Goal: Information Seeking & Learning: Learn about a topic

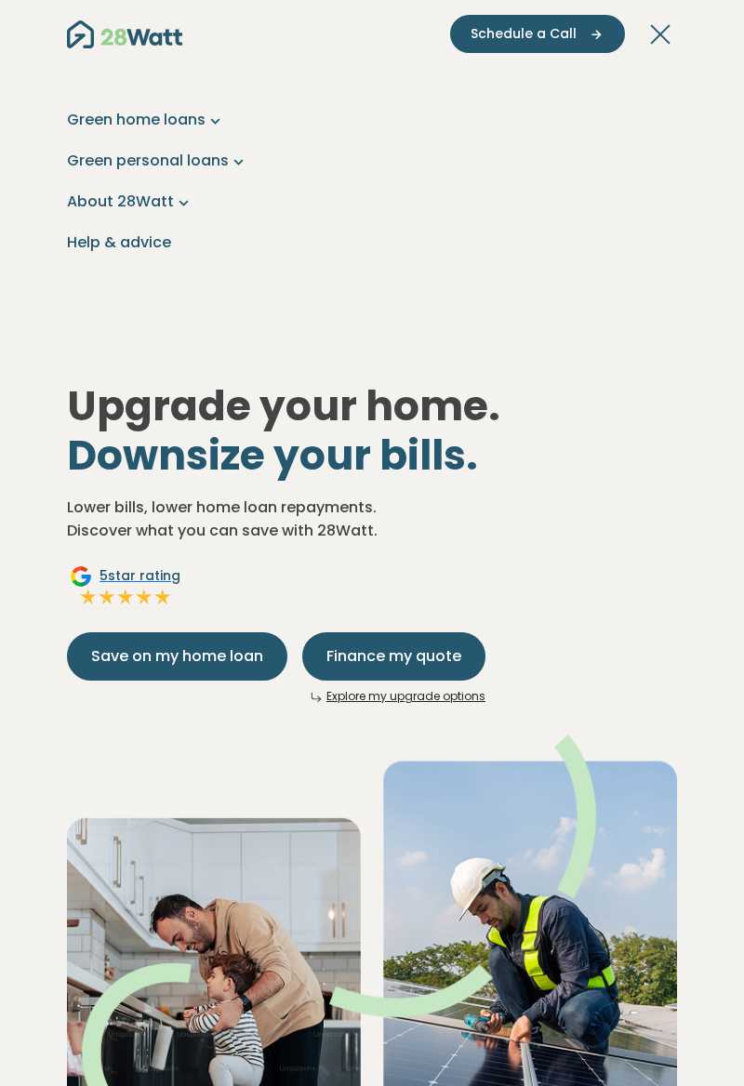
click at [203, 117] on link "Green home loans" at bounding box center [372, 120] width 610 height 22
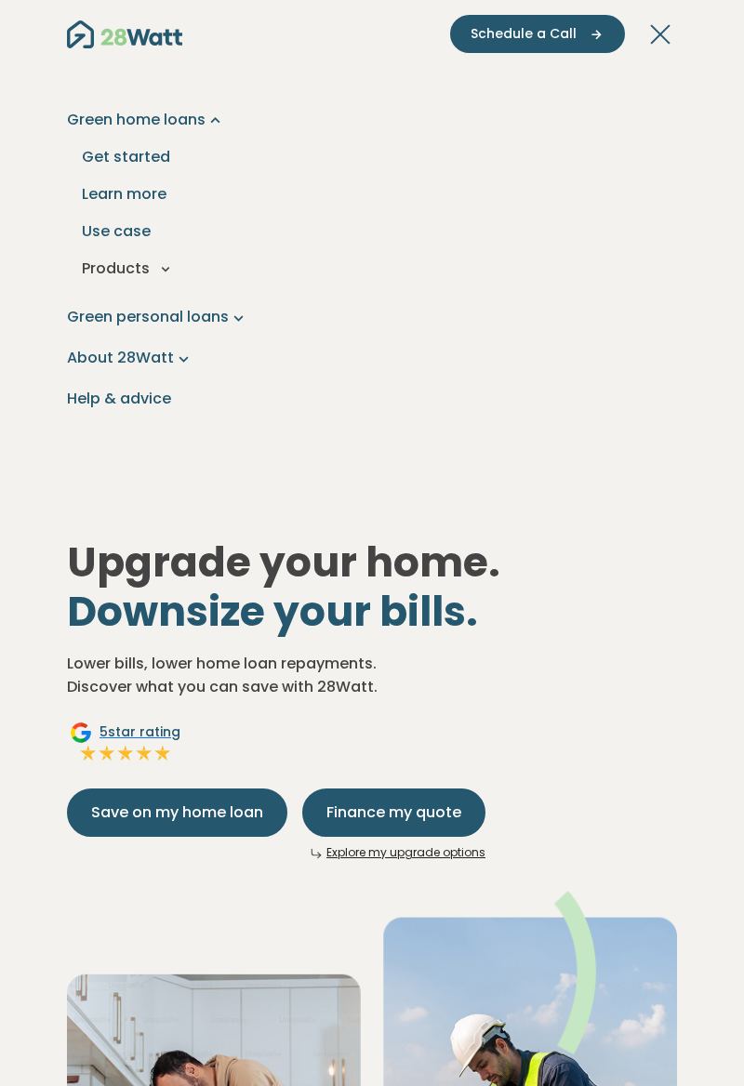
click at [169, 277] on button "Products" at bounding box center [372, 268] width 580 height 37
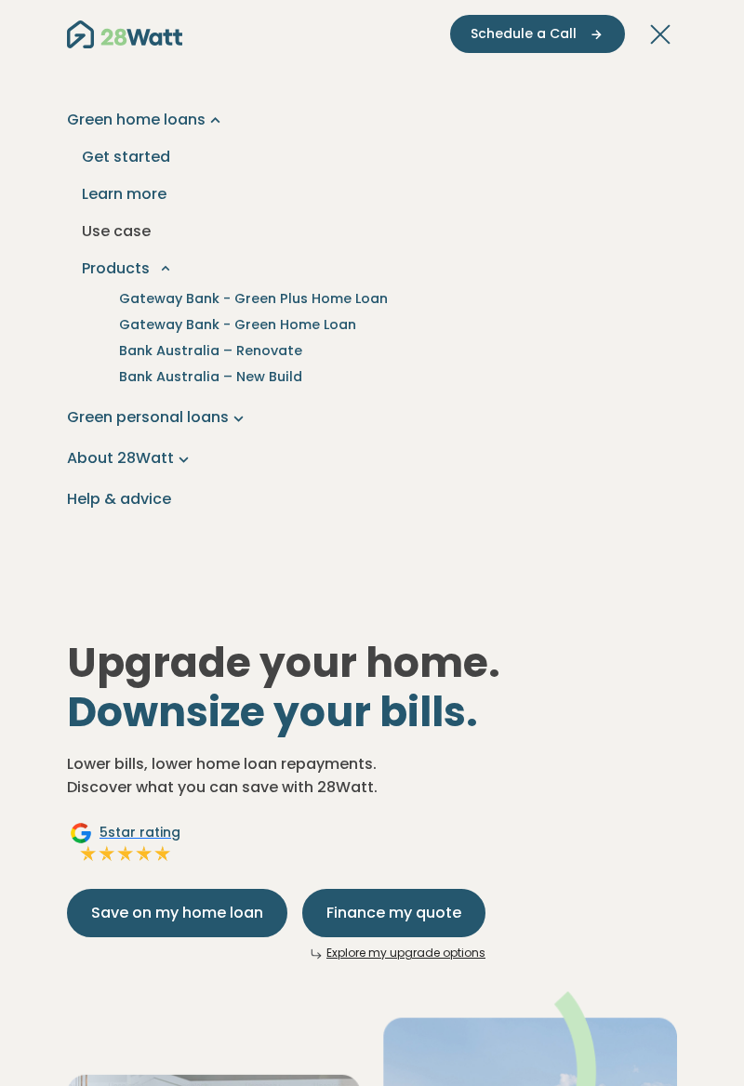
click at [143, 231] on link "Use case" at bounding box center [372, 231] width 580 height 37
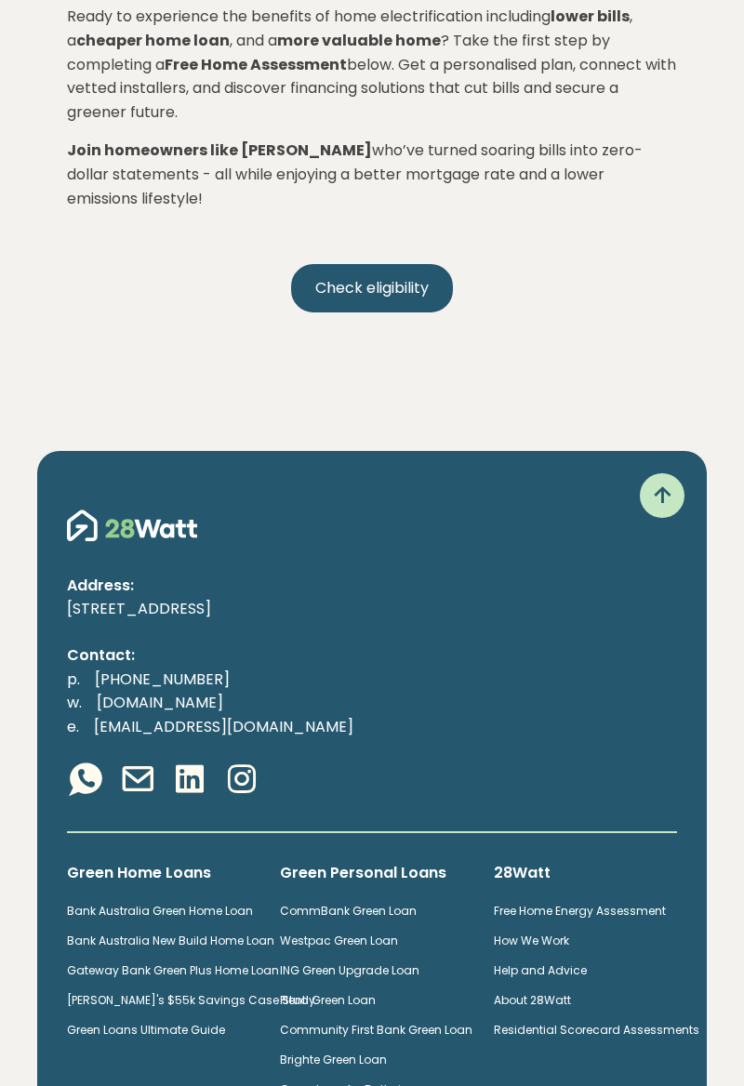
scroll to position [4418, 0]
click at [396, 1081] on link "Green Loan for Batteries" at bounding box center [347, 1089] width 134 height 16
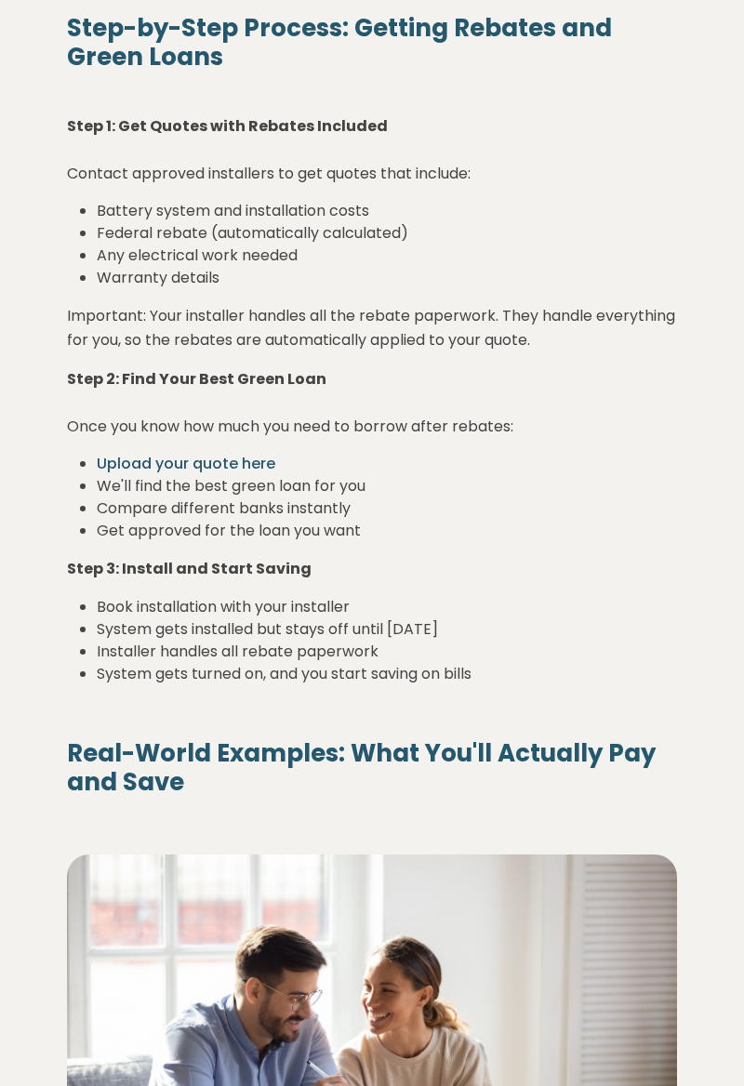
scroll to position [5362, 0]
